Goal: Transaction & Acquisition: Purchase product/service

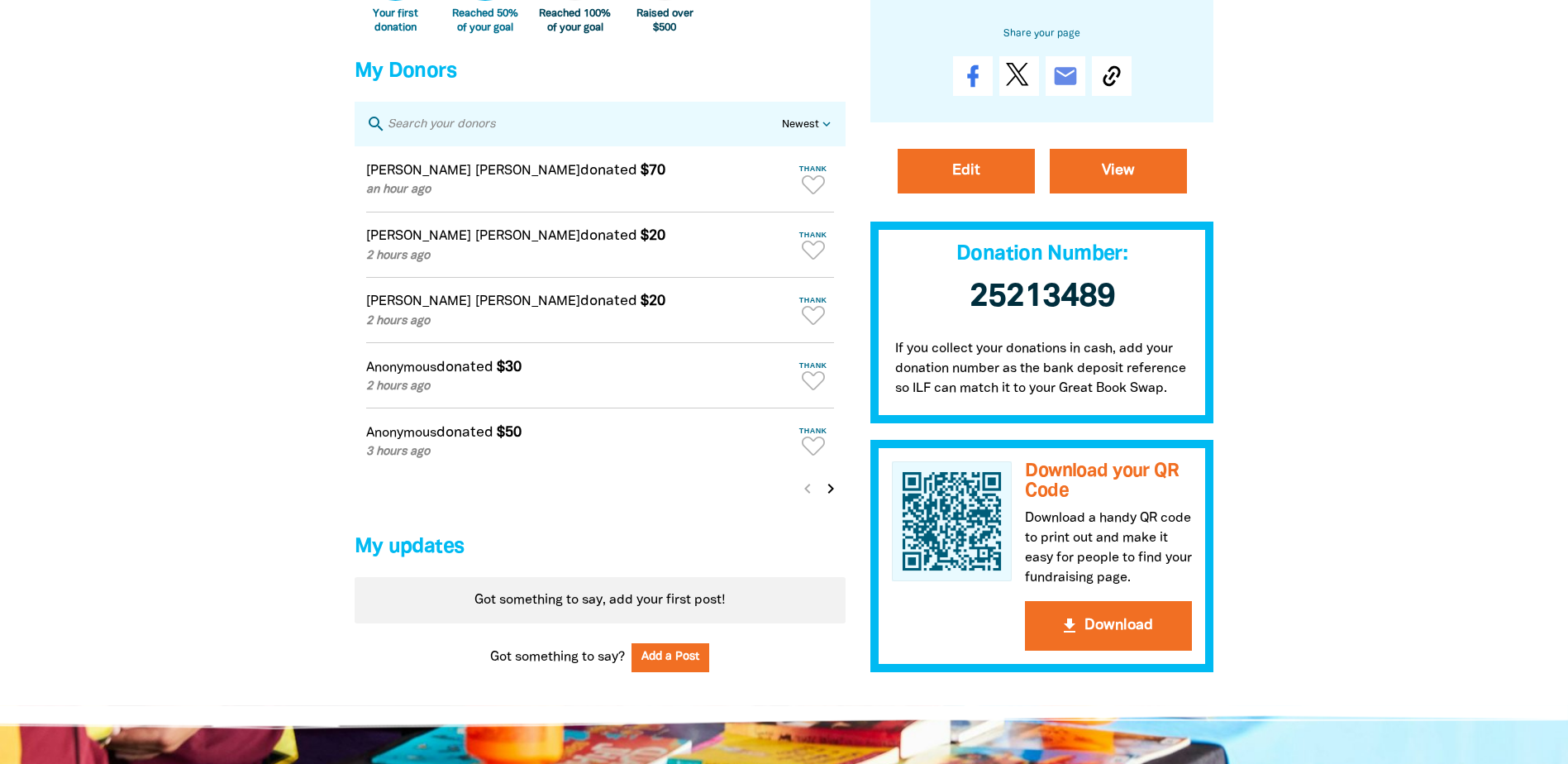
scroll to position [1488, 0]
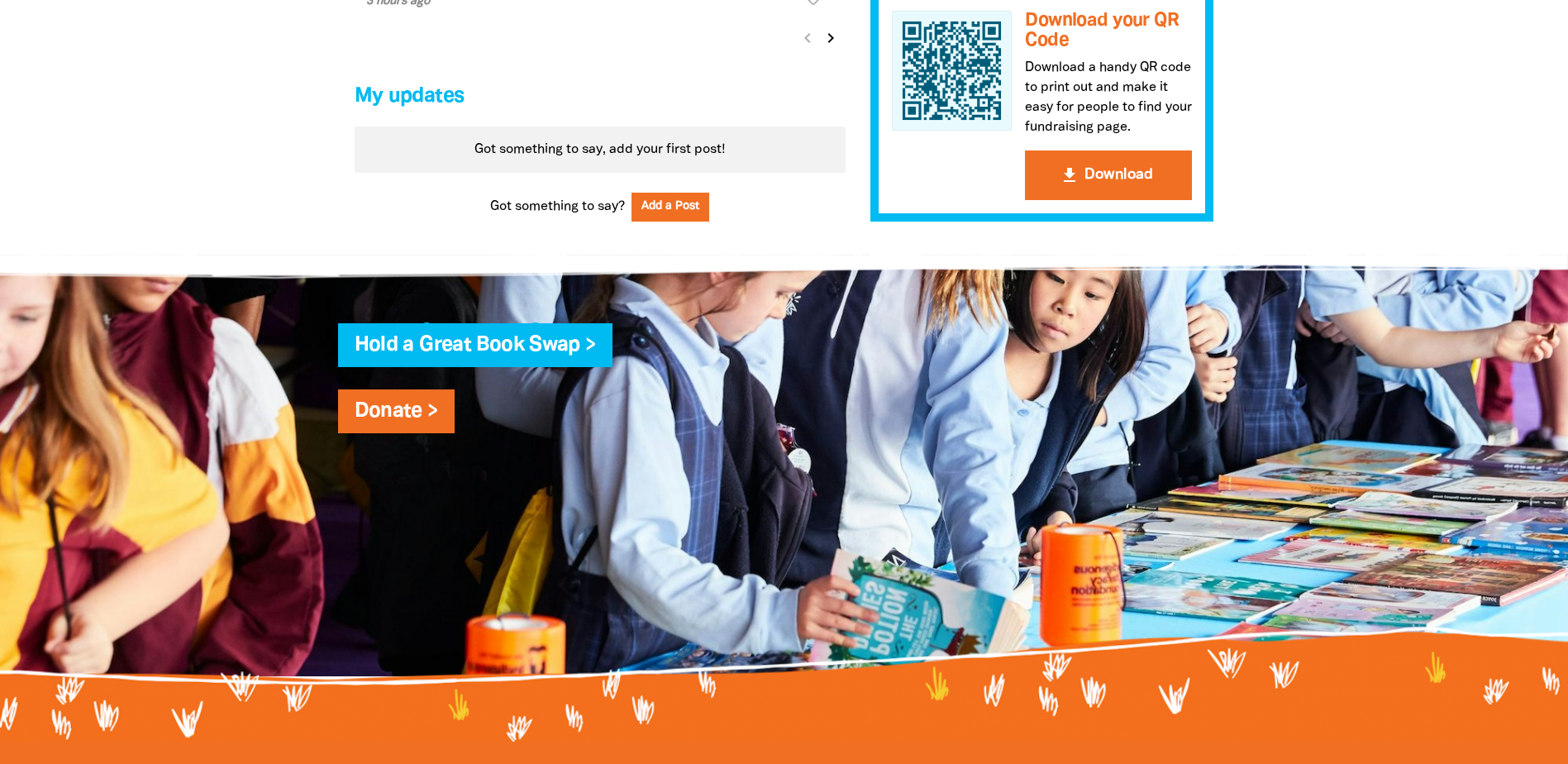
click at [390, 404] on h4 "Donate >" at bounding box center [800, 411] width 892 height 33
click at [394, 420] on link "Donate >" at bounding box center [395, 411] width 83 height 19
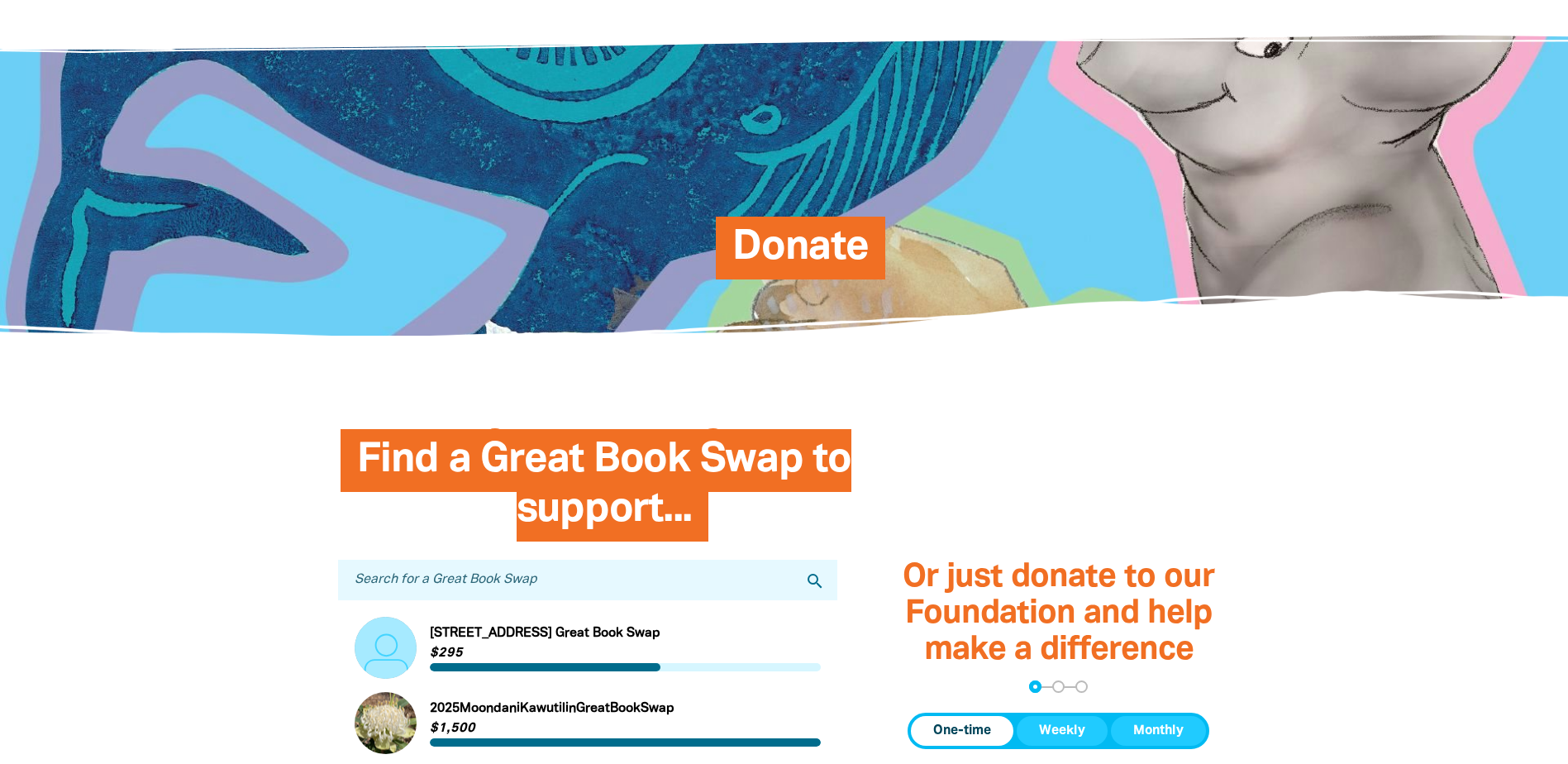
scroll to position [248, 0]
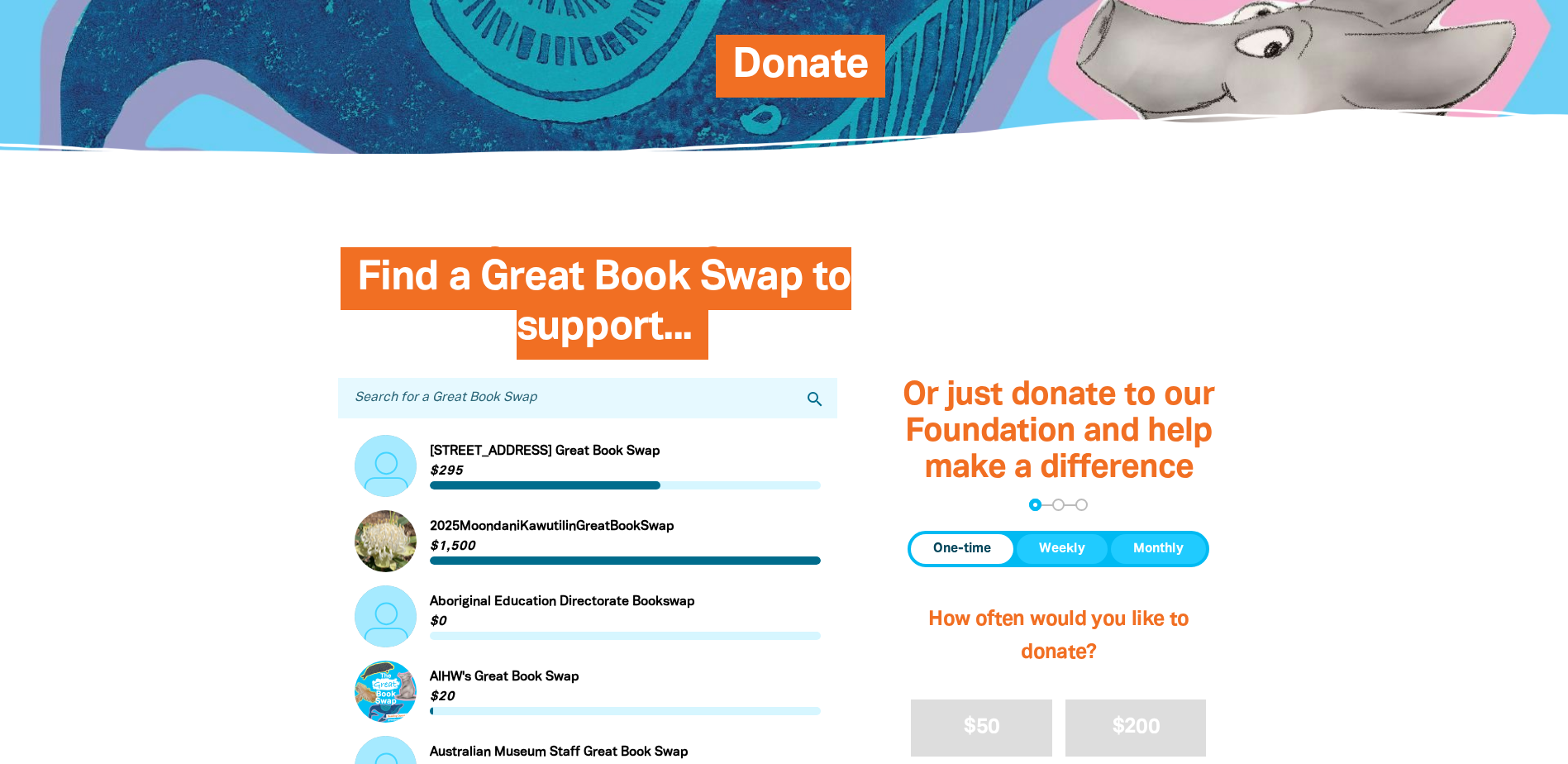
click at [553, 465] on link "Link to [STREET_ADDRESS] Great Book Swap" at bounding box center [588, 466] width 467 height 62
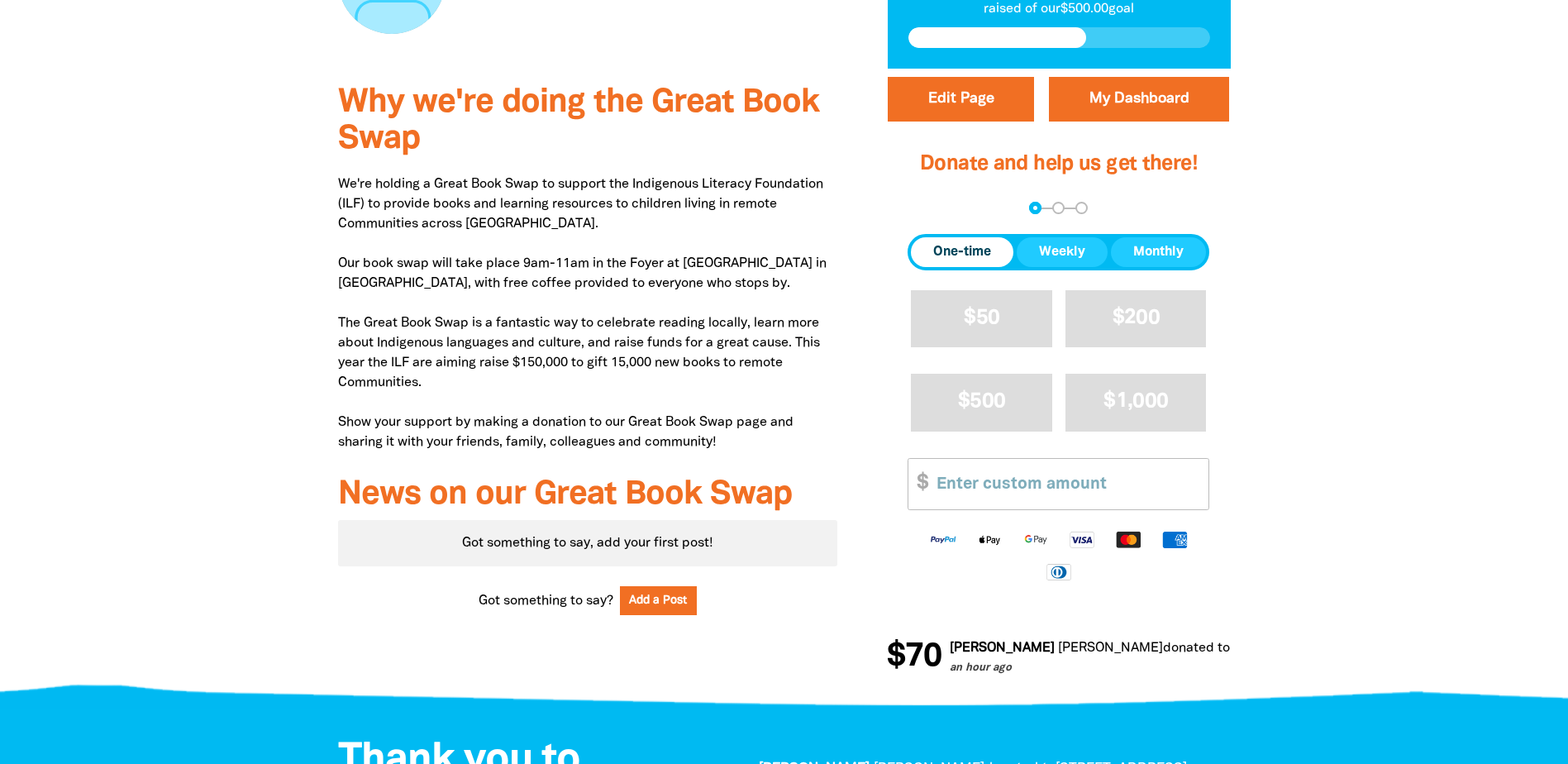
scroll to position [496, 0]
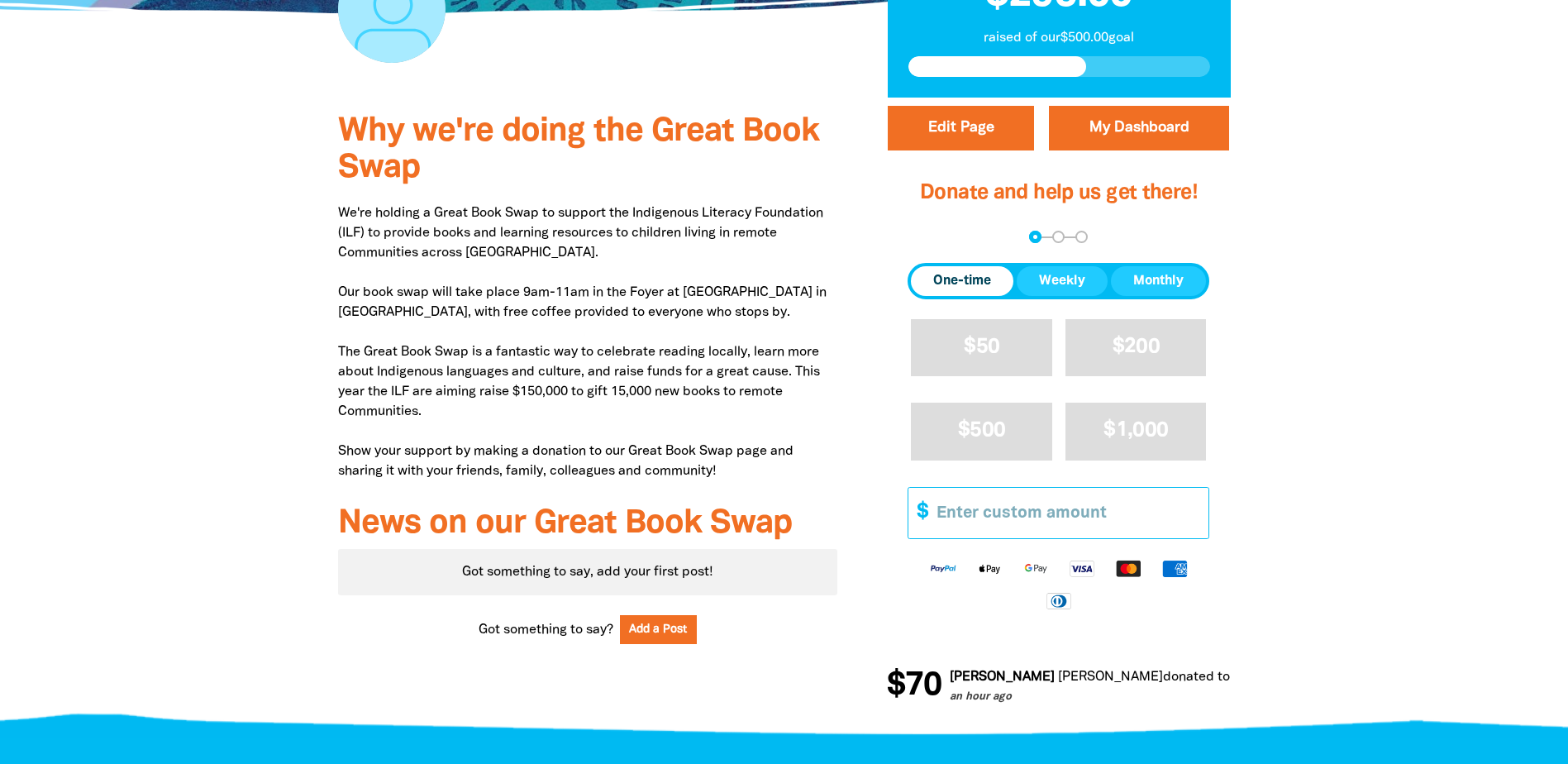
click at [1056, 536] on input "Other Amount" at bounding box center [1067, 513] width 284 height 50
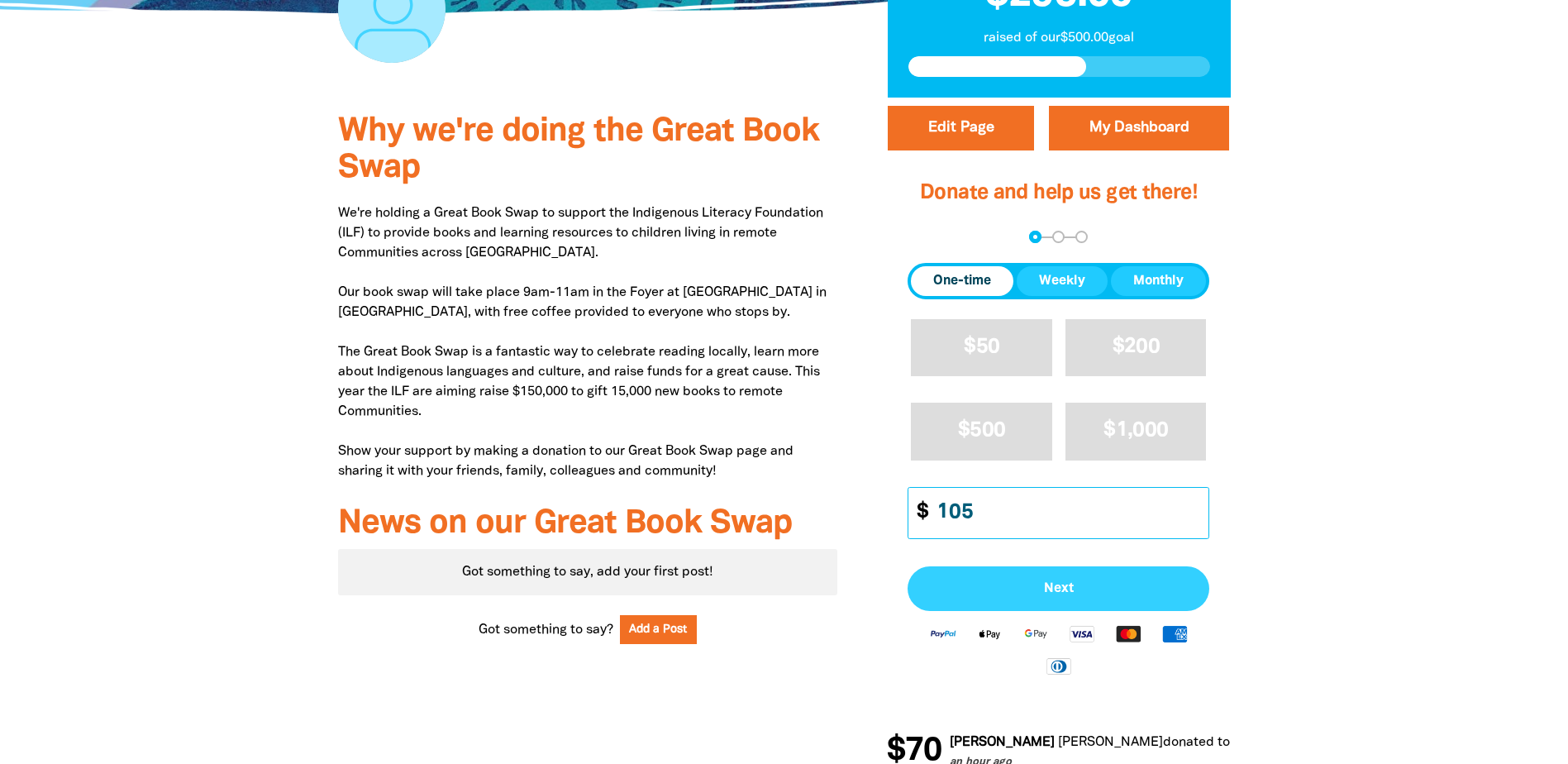
type input "105"
click at [1073, 595] on span "Next" at bounding box center [1058, 589] width 265 height 13
select select "AU"
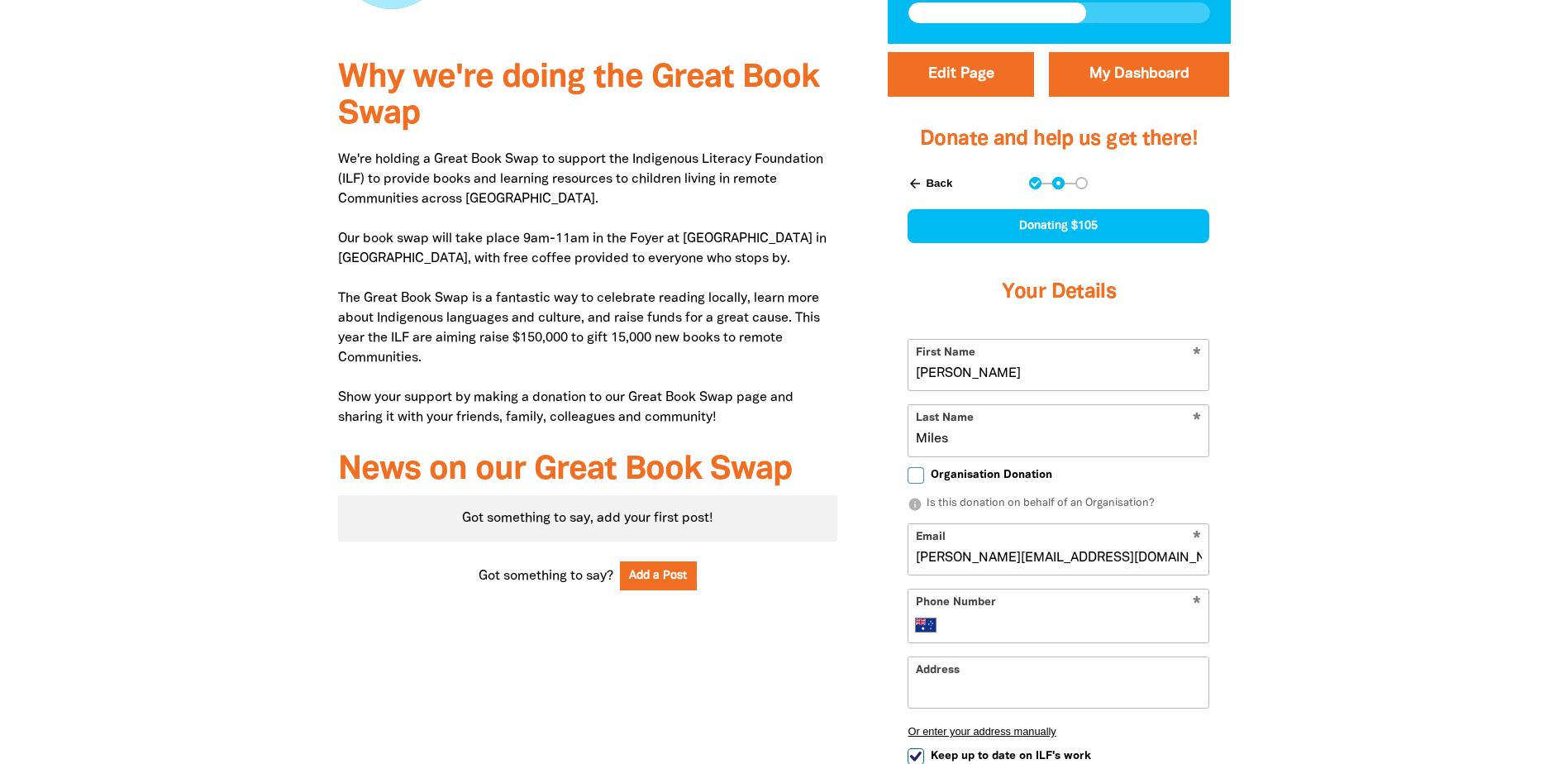
scroll to position [578, 0]
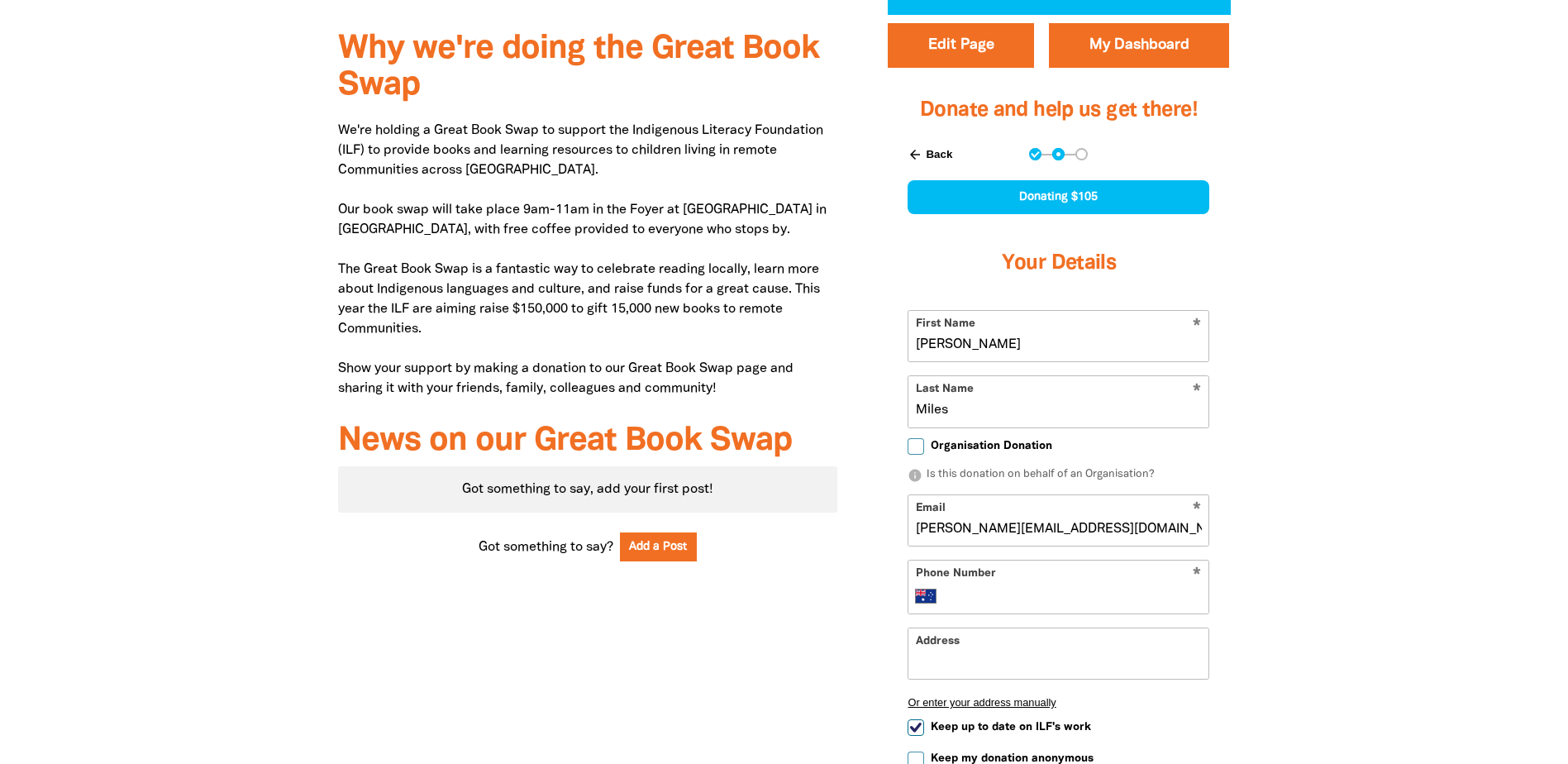
click at [1011, 605] on input "Phone Number" at bounding box center [1074, 596] width 253 height 20
type input "[PHONE_NUMBER]"
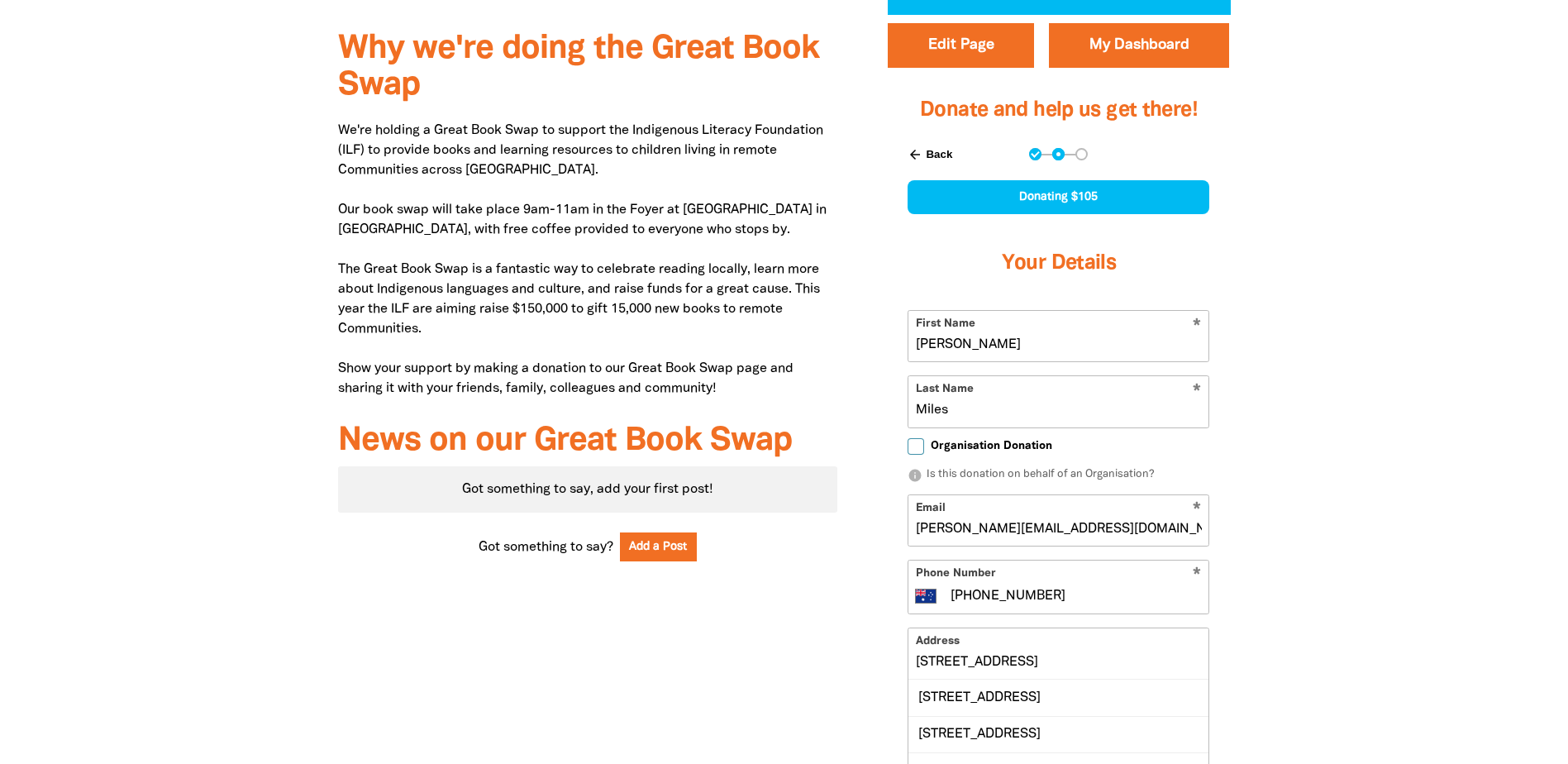
click at [1351, 620] on div at bounding box center [784, 563] width 1568 height 1095
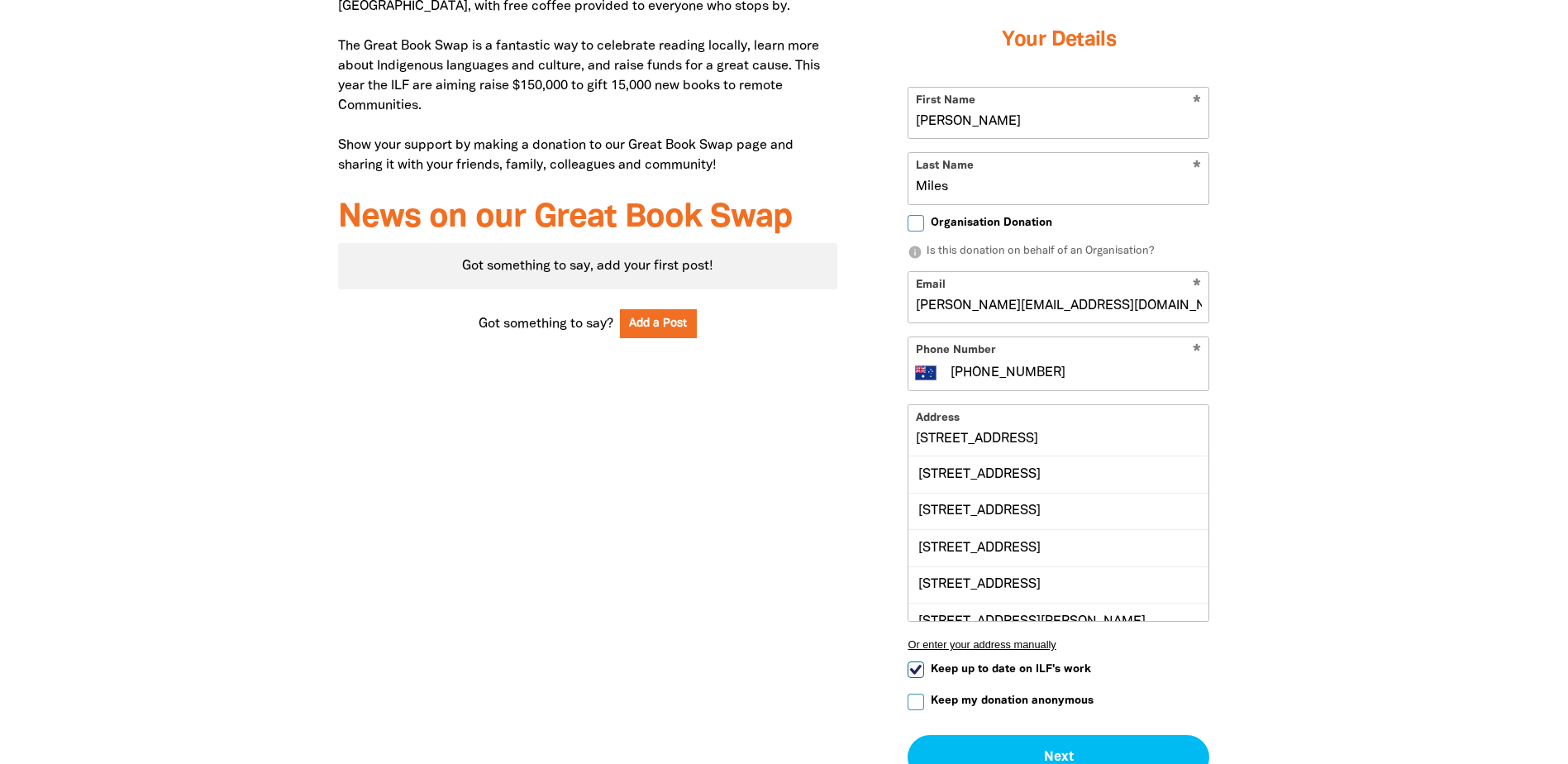
scroll to position [909, 0]
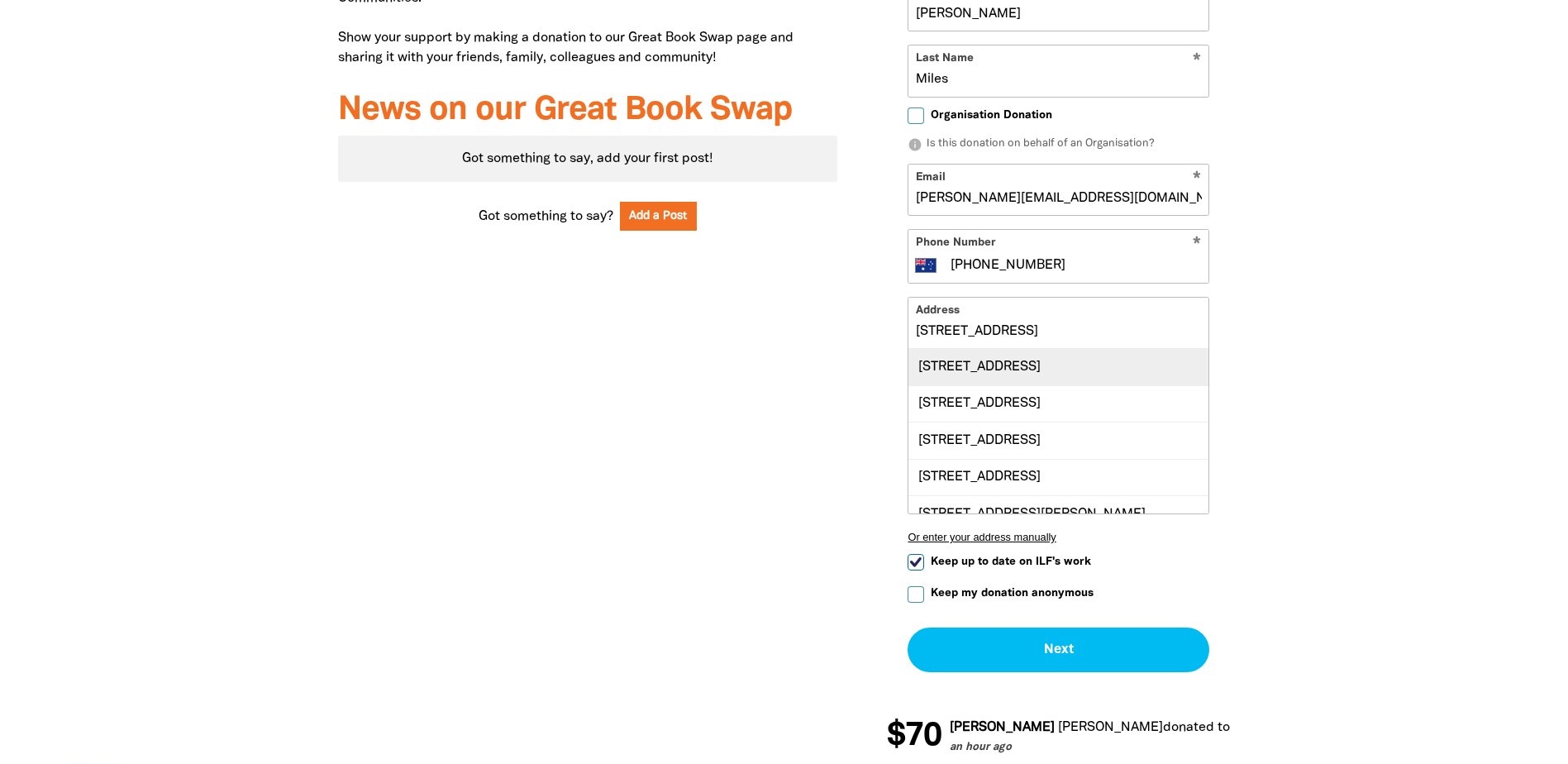
click at [1074, 374] on div "[STREET_ADDRESS]" at bounding box center [1058, 366] width 300 height 35
type input "[STREET_ADDRESS]"
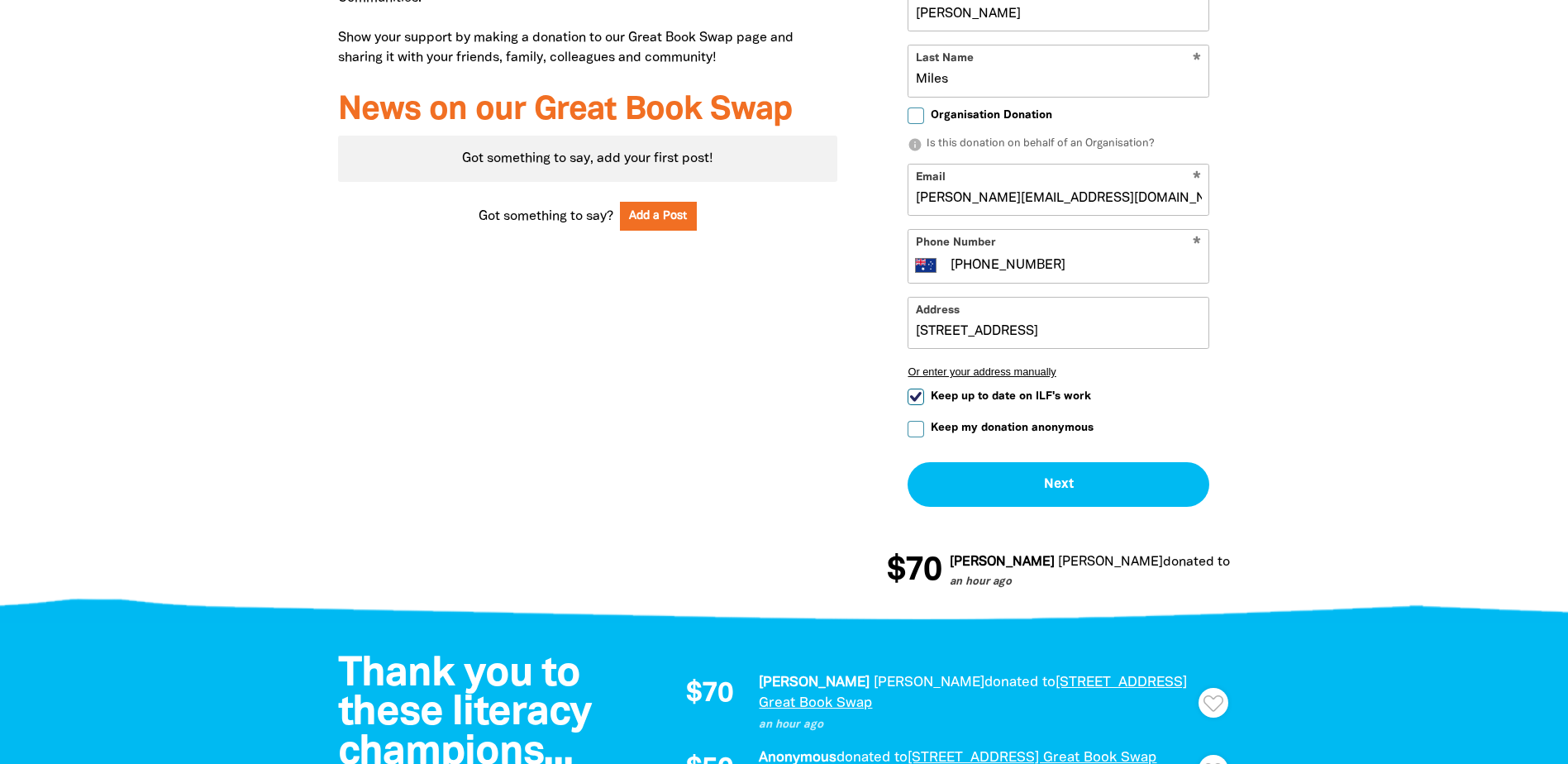
click at [916, 405] on input "Keep up to date on ILF's work" at bounding box center [916, 397] width 17 height 17
checkbox input "false"
click at [918, 437] on input "Keep my donation anonymous" at bounding box center [916, 429] width 17 height 17
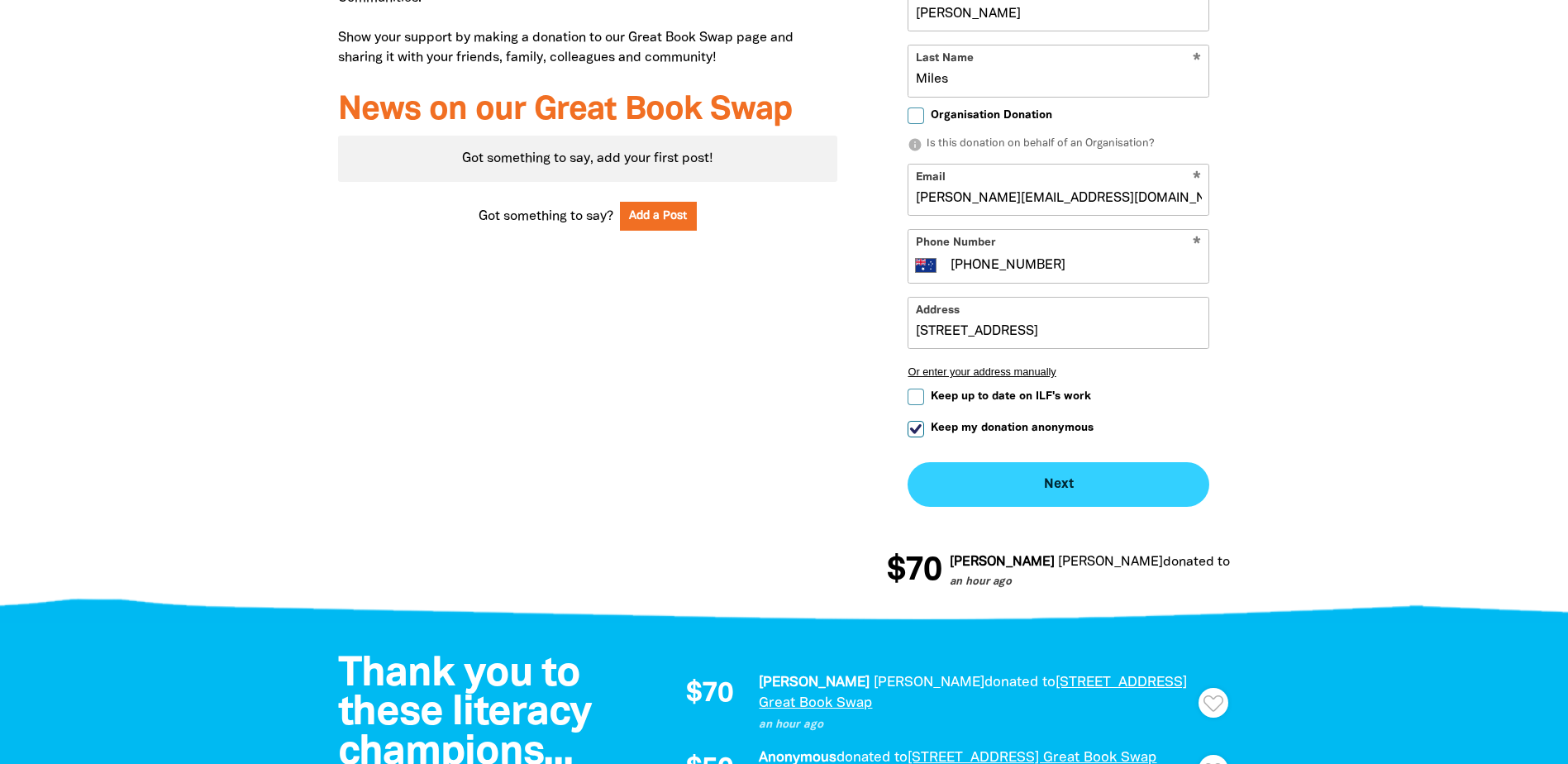
click at [1064, 493] on button "Next chevron_right" at bounding box center [1058, 484] width 301 height 44
checkbox input "false"
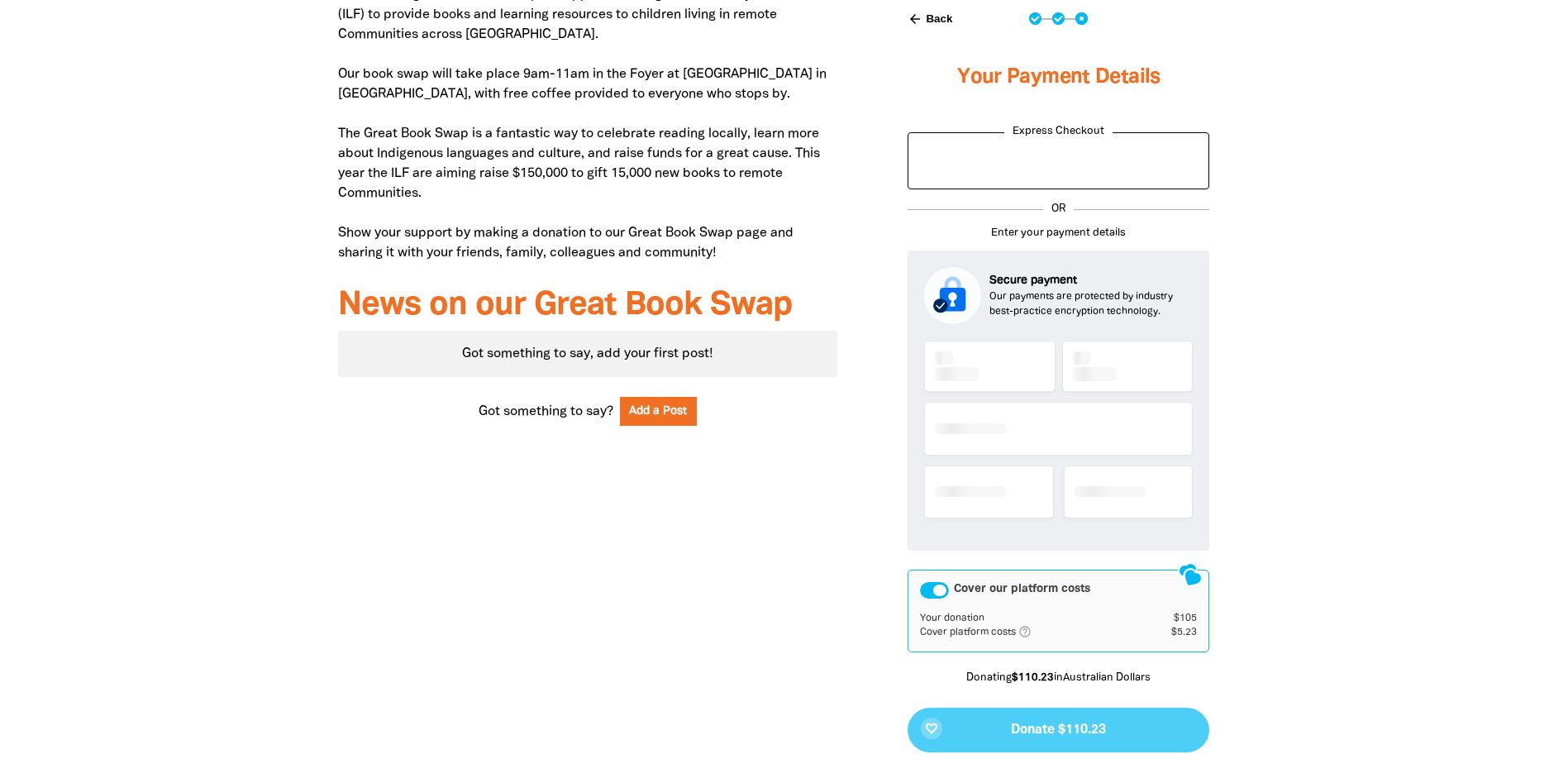
scroll to position [699, 0]
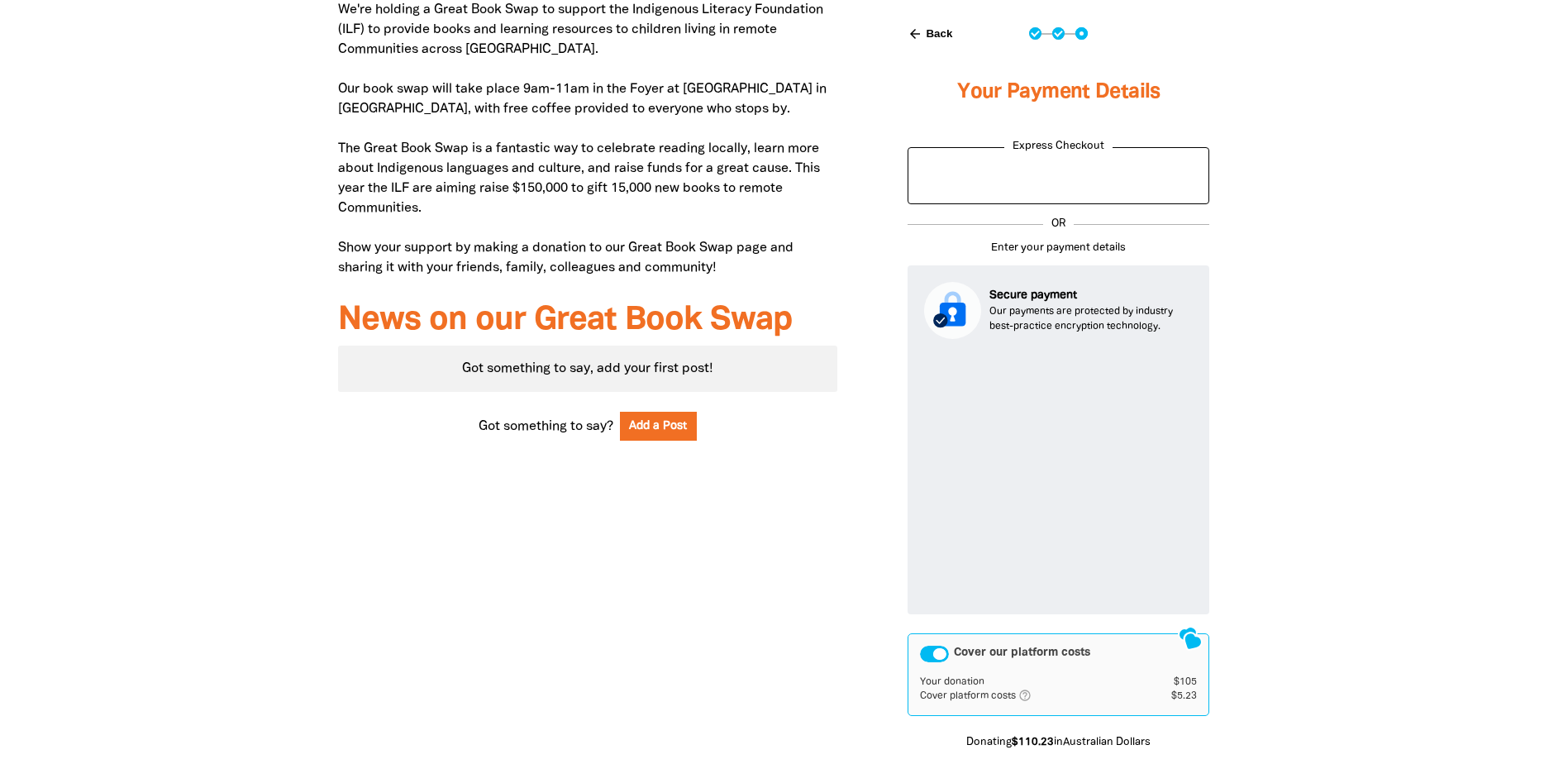
click at [1333, 558] on div at bounding box center [784, 408] width 1568 height 1028
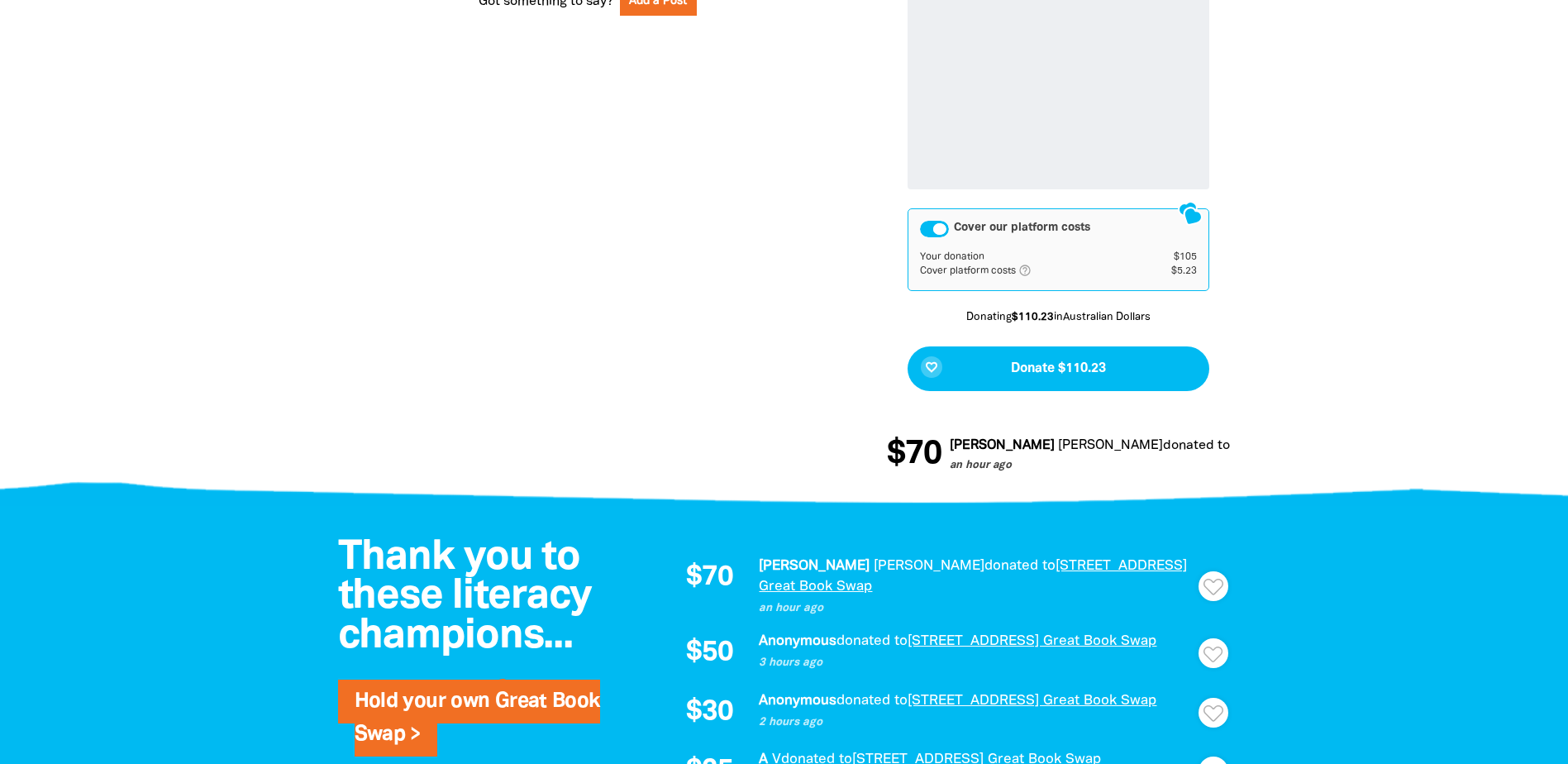
scroll to position [1030, 0]
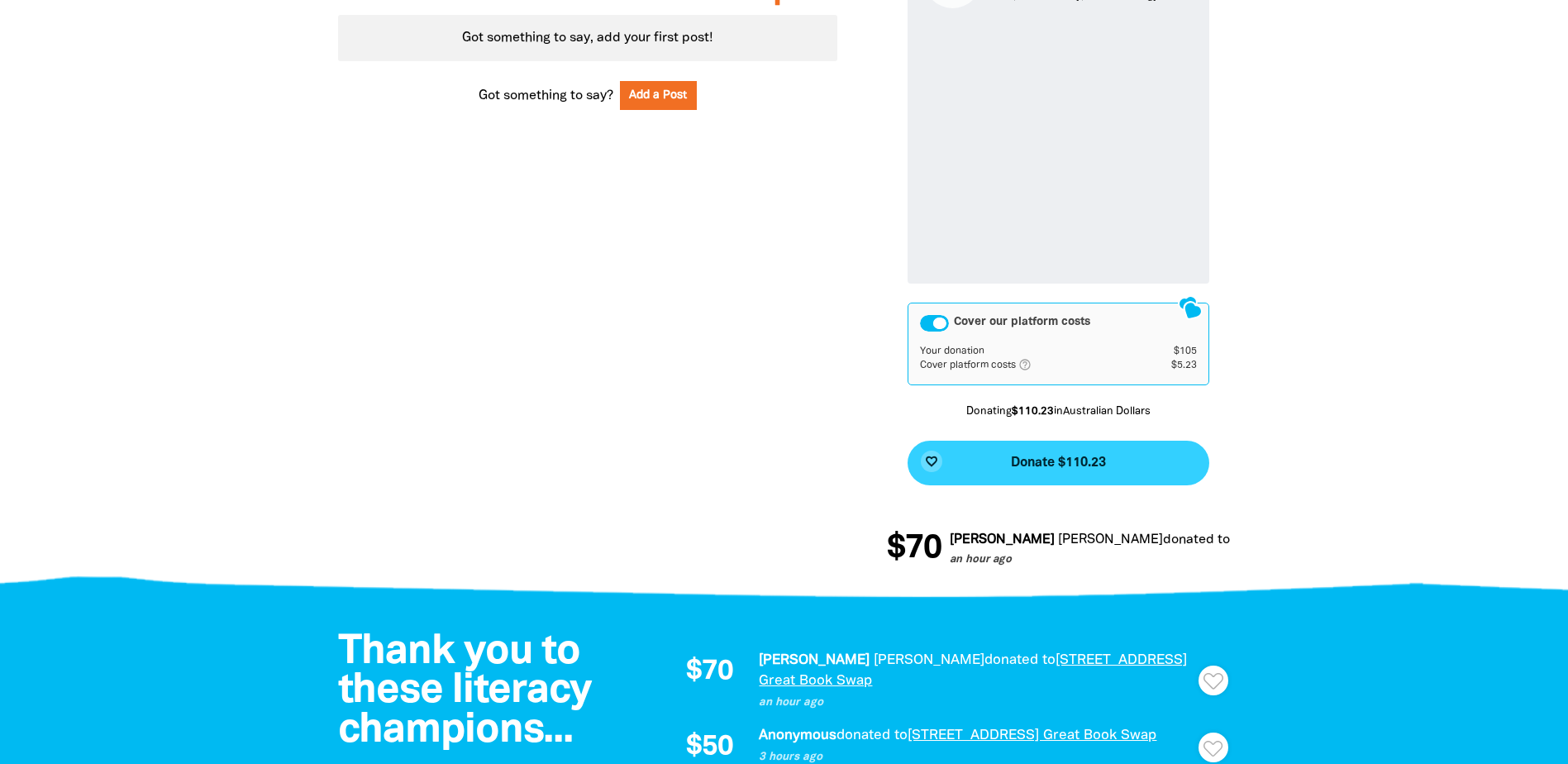
click at [1067, 469] on span "Donate $110.23" at bounding box center [1058, 463] width 95 height 13
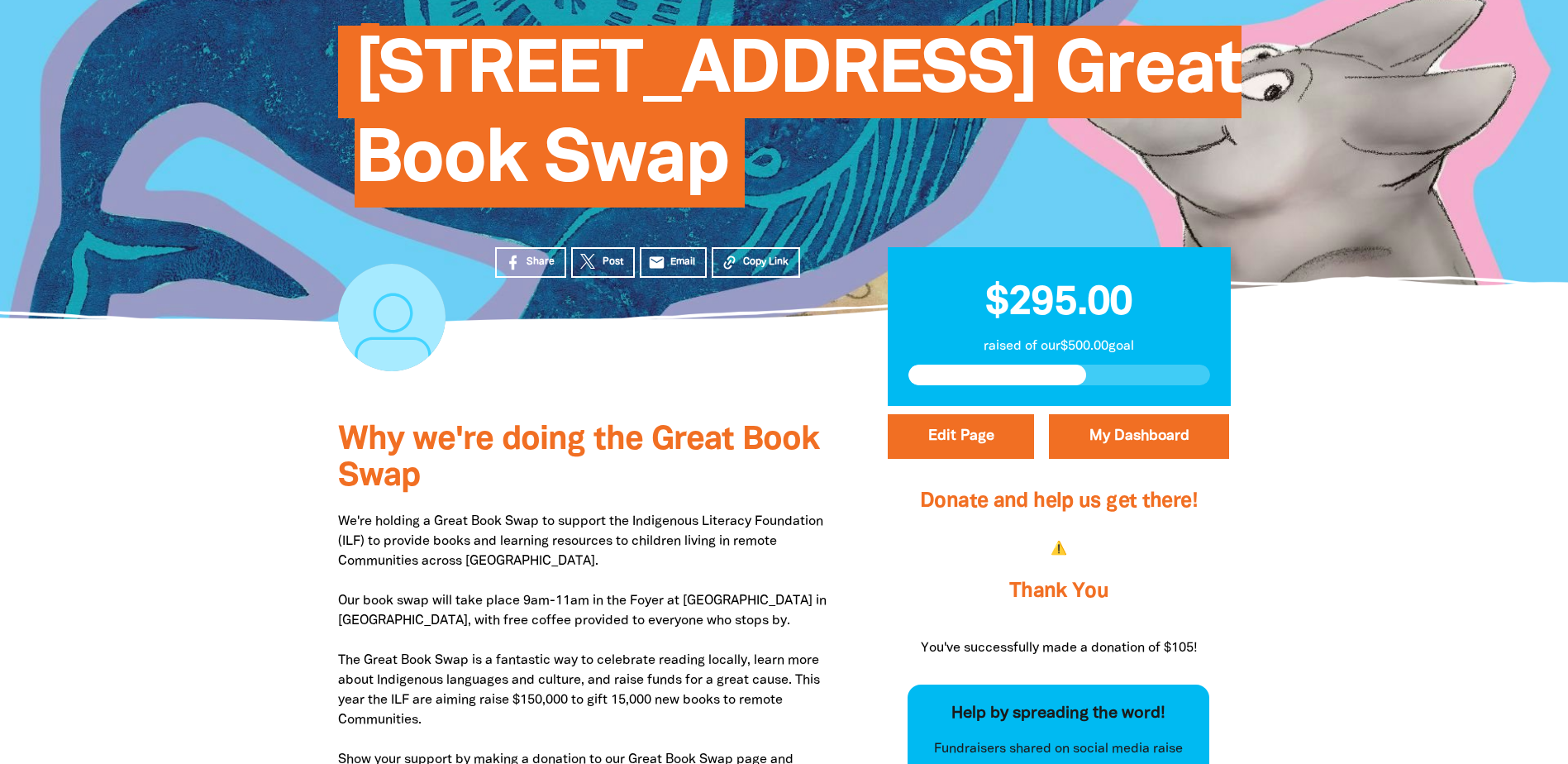
scroll to position [0, 0]
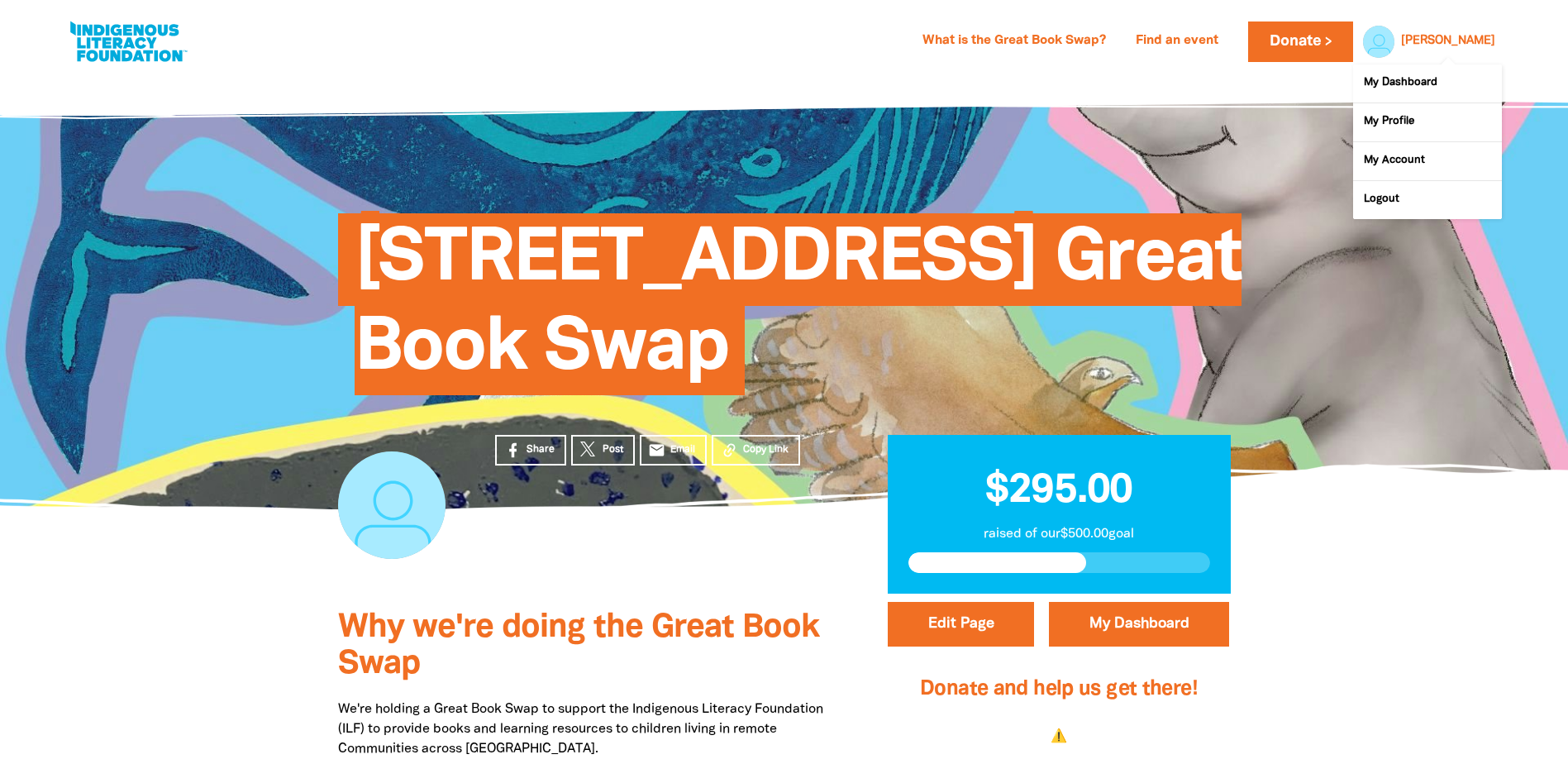
click at [1473, 45] on link "[PERSON_NAME]" at bounding box center [1448, 41] width 94 height 12
click at [1405, 86] on link "My Dashboard" at bounding box center [1427, 83] width 149 height 38
